Goal: Task Accomplishment & Management: Complete application form

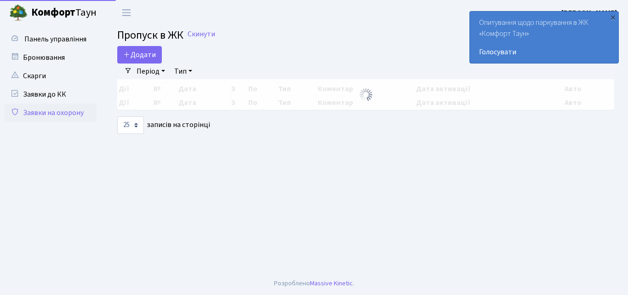
select select "25"
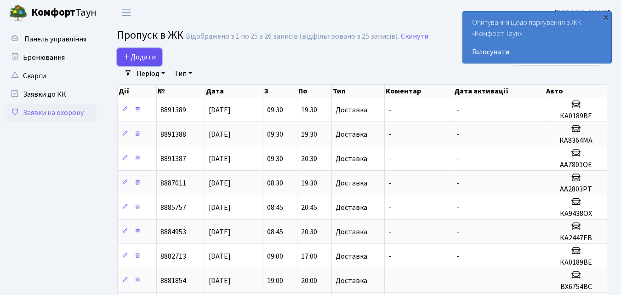
click at [147, 57] on span "Додати" at bounding box center [139, 57] width 33 height 10
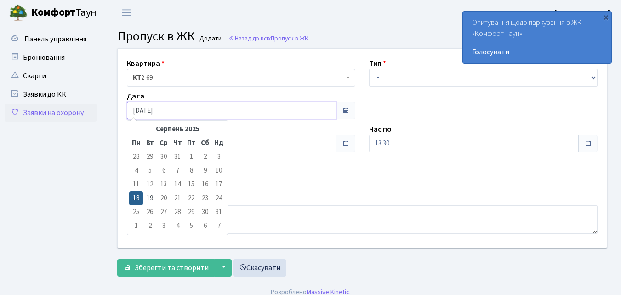
click at [166, 110] on input "[DATE]" at bounding box center [232, 110] width 210 height 17
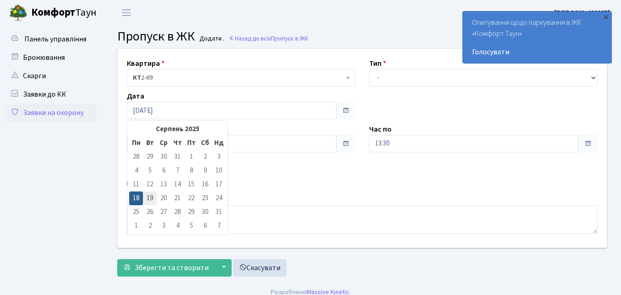
click at [148, 196] on td "19" at bounding box center [150, 198] width 14 height 14
type input "19.08.2025"
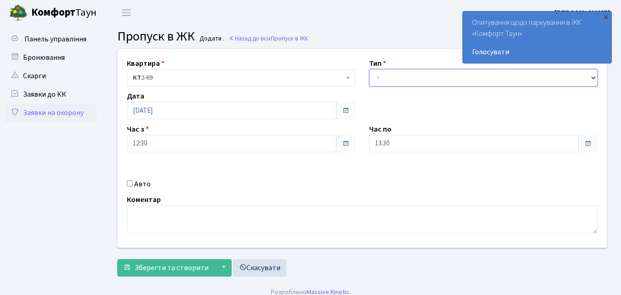
click at [376, 80] on select "- Доставка Таксі Гості Сервіс" at bounding box center [483, 77] width 229 height 17
select select "1"
click at [369, 69] on select "- Доставка Таксі Гості Сервіс" at bounding box center [483, 77] width 229 height 17
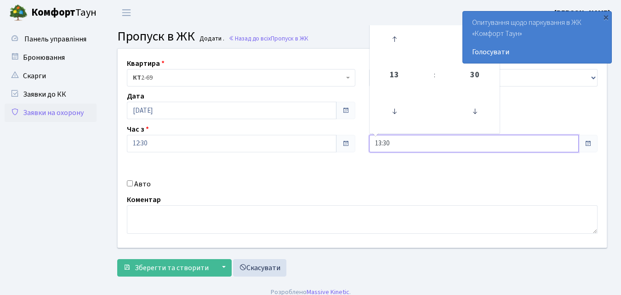
click at [378, 144] on input "13:30" at bounding box center [474, 143] width 210 height 17
click at [393, 39] on icon at bounding box center [394, 39] width 25 height 25
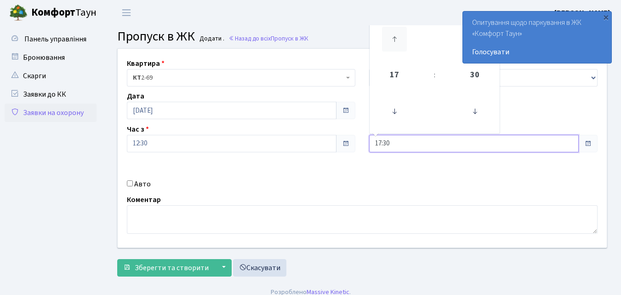
click at [393, 39] on icon at bounding box center [394, 39] width 25 height 25
type input "18:30"
click at [131, 183] on input "Авто" at bounding box center [130, 183] width 6 height 6
checkbox input "true"
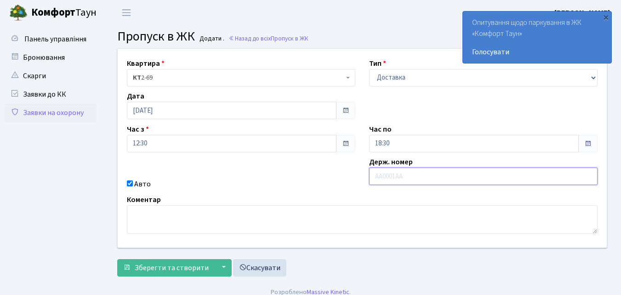
click at [402, 181] on input "text" at bounding box center [483, 175] width 229 height 17
type input "АІ7593СК"
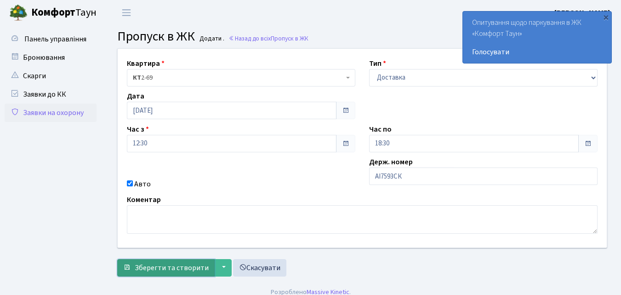
click at [189, 267] on span "Зберегти та створити" at bounding box center [172, 268] width 74 height 10
